Goal: Book appointment/travel/reservation

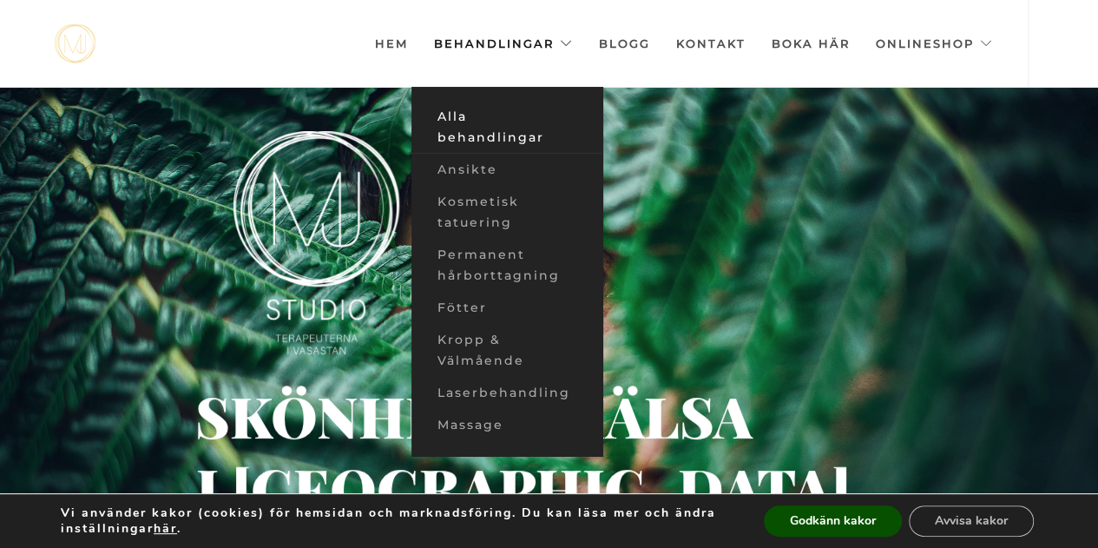
click at [464, 133] on link "Alla behandlingar" at bounding box center [507, 127] width 191 height 53
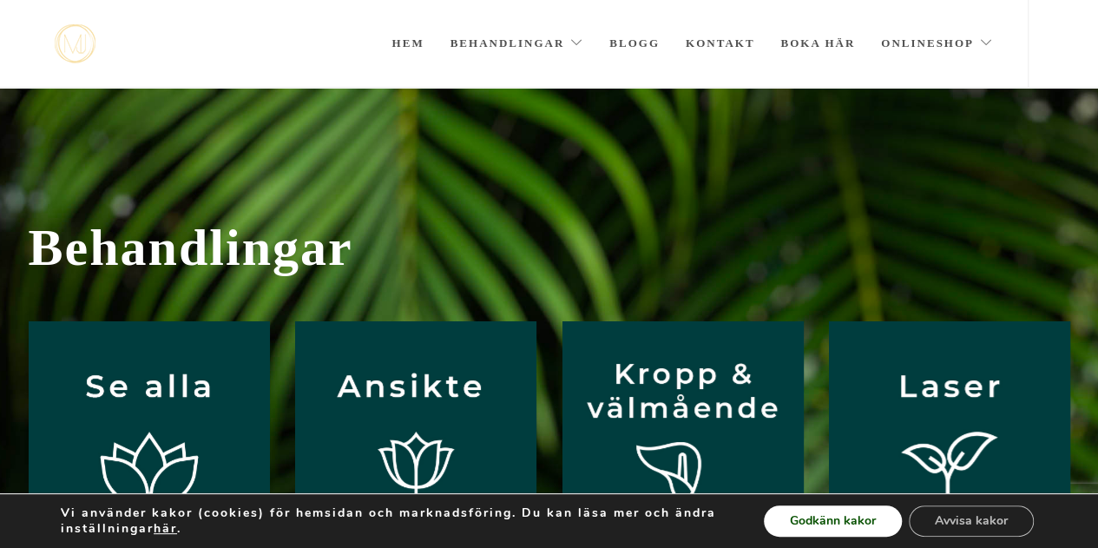
click at [805, 518] on button "Godkänn kakor" at bounding box center [833, 520] width 138 height 31
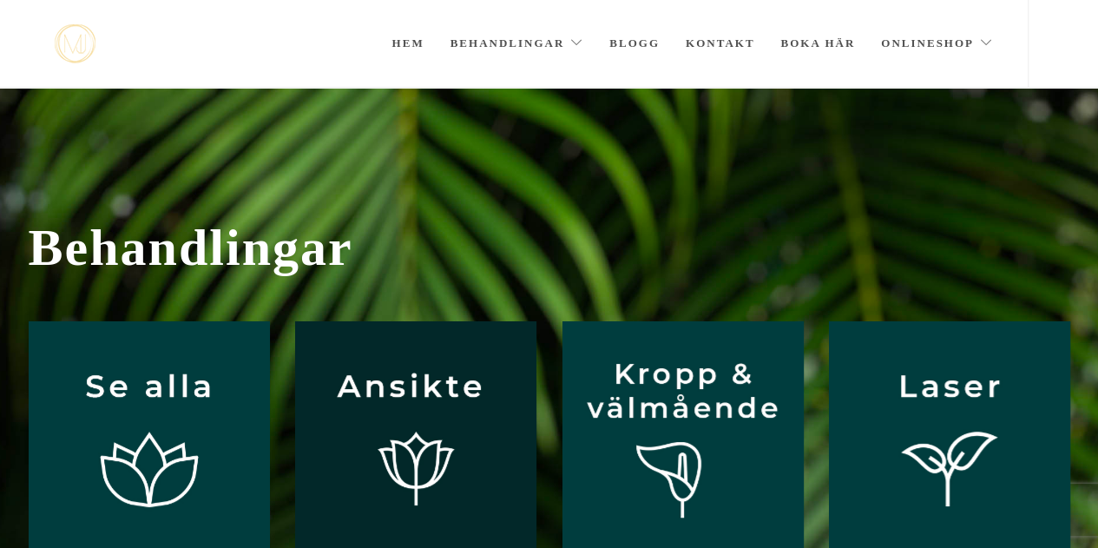
click at [431, 397] on img at bounding box center [415, 441] width 241 height 241
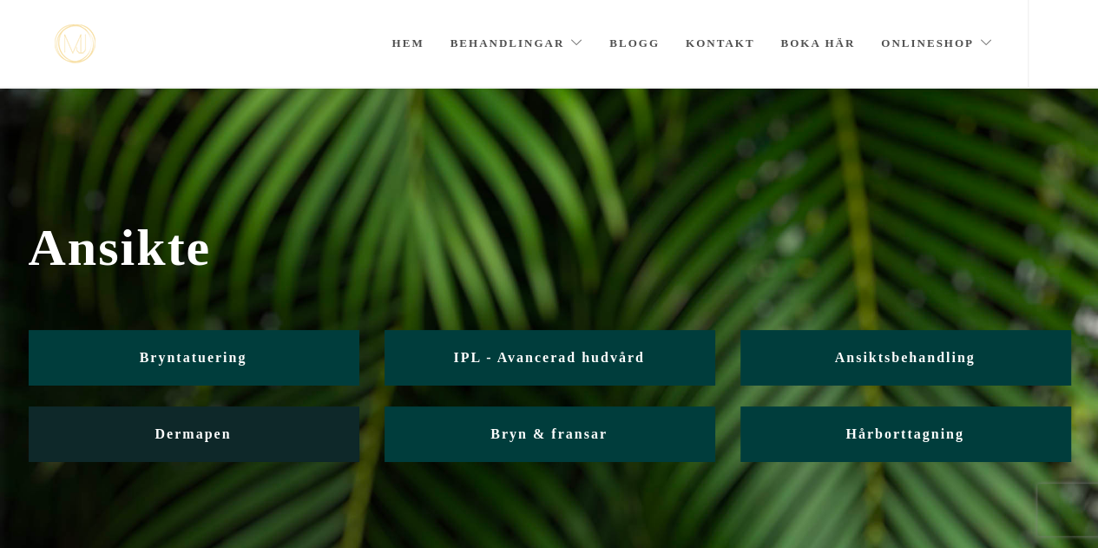
click at [240, 428] on link "Dermapen" at bounding box center [194, 433] width 330 height 55
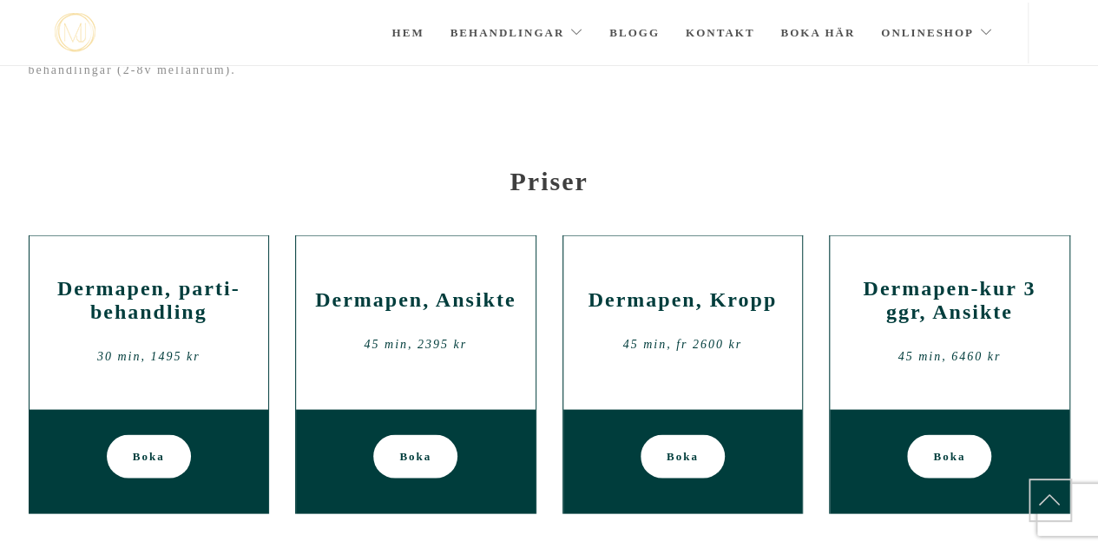
scroll to position [1542, 0]
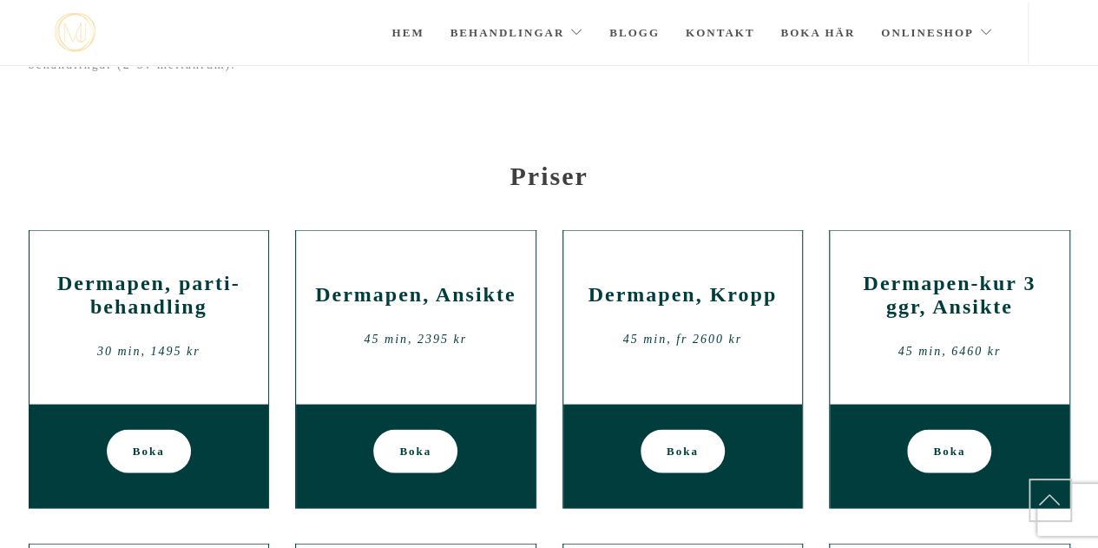
click at [403, 446] on span "Boka" at bounding box center [415, 450] width 32 height 43
